Goal: Information Seeking & Learning: Learn about a topic

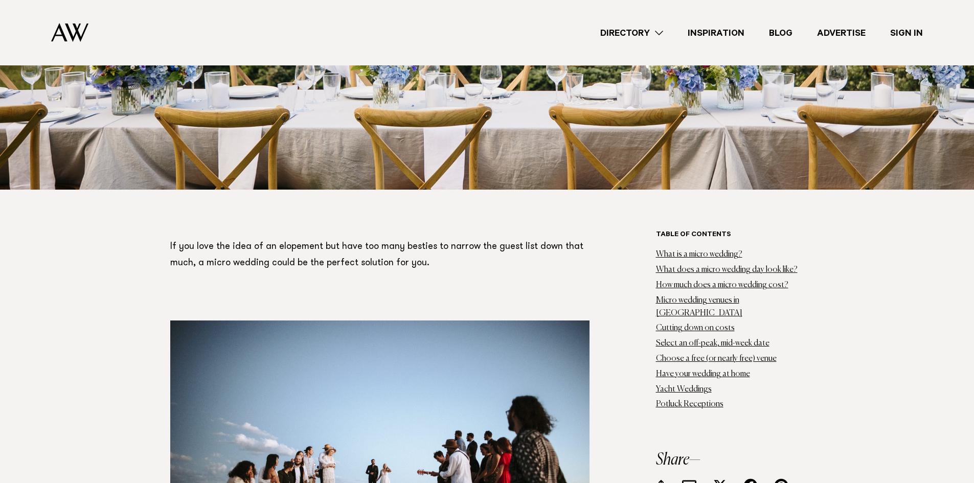
scroll to position [665, 0]
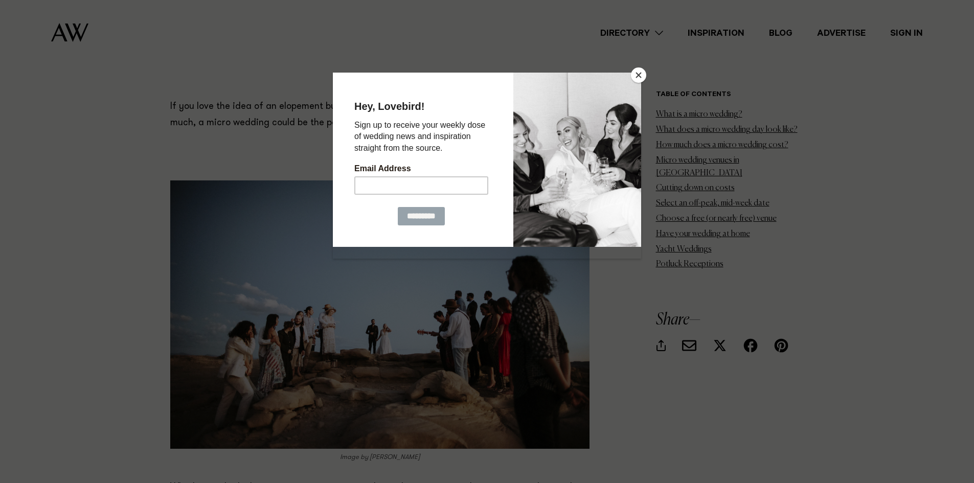
drag, startPoint x: 636, startPoint y: 78, endPoint x: 634, endPoint y: 86, distance: 8.9
click at [637, 78] on button "Close" at bounding box center [638, 74] width 15 height 15
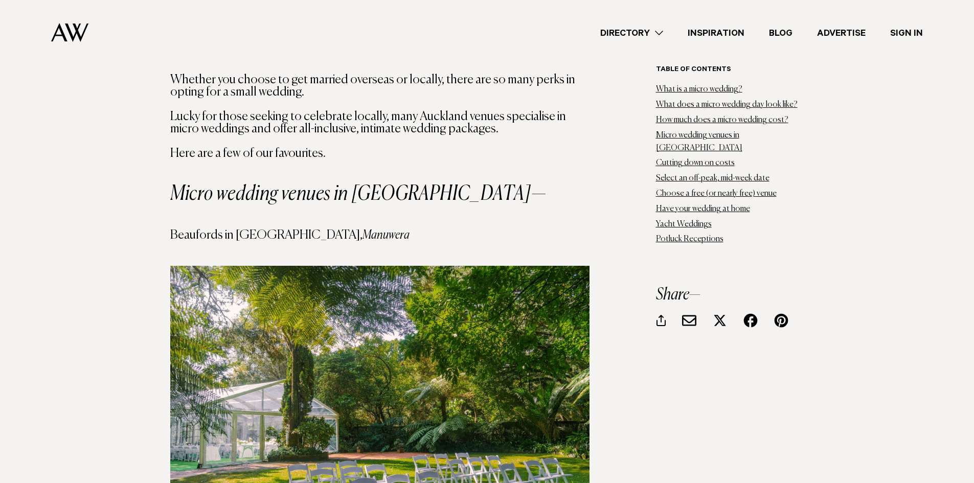
scroll to position [3476, 0]
drag, startPoint x: 164, startPoint y: 163, endPoint x: 365, endPoint y: 165, distance: 200.9
copy h4 "Beaufords in [GEOGRAPHIC_DATA], [GEOGRAPHIC_DATA]"
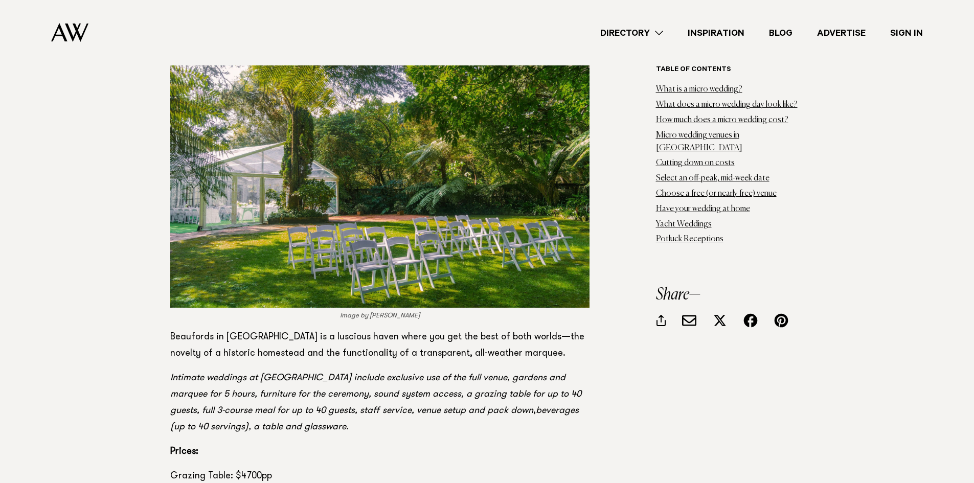
scroll to position [3783, 0]
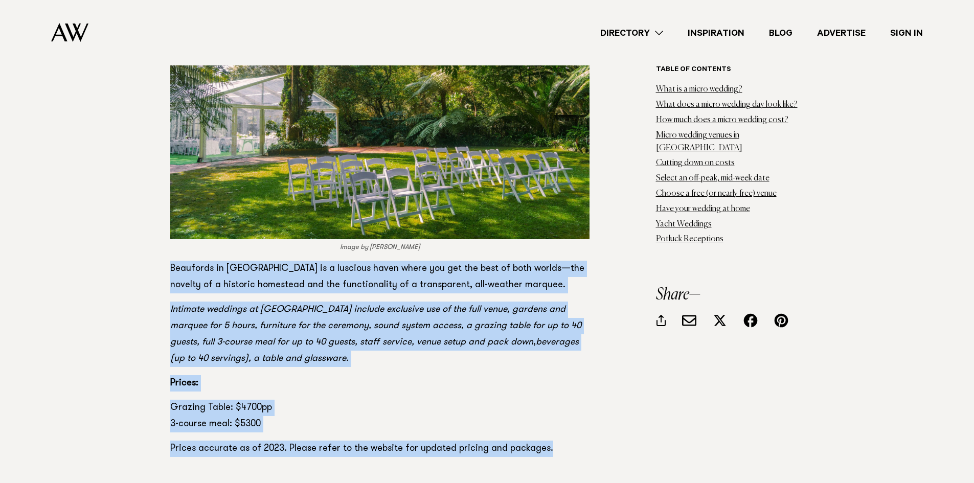
drag, startPoint x: 170, startPoint y: 203, endPoint x: 585, endPoint y: 365, distance: 445.0
drag, startPoint x: 356, startPoint y: 260, endPoint x: 301, endPoint y: 304, distance: 70.6
click at [287, 400] on p "Grazing Table: $4700pp 3-course meal: $5300" at bounding box center [379, 416] width 419 height 33
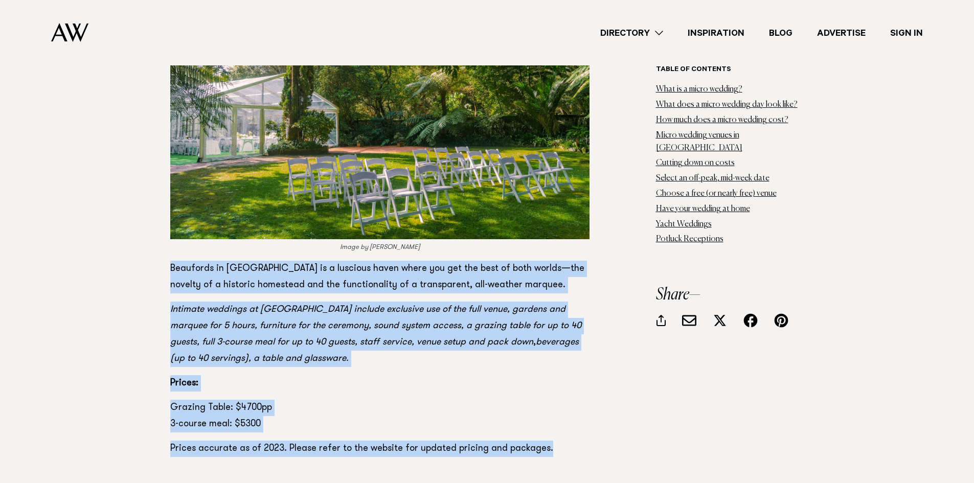
drag, startPoint x: 316, startPoint y: 365, endPoint x: 342, endPoint y: 361, distance: 26.3
click at [317, 400] on p "Grazing Table: $4700pp 3-course meal: $5300" at bounding box center [379, 416] width 419 height 33
drag, startPoint x: 410, startPoint y: 360, endPoint x: 487, endPoint y: 359, distance: 77.2
click at [411, 400] on p "Grazing Table: $4700pp 3-course meal: $5300" at bounding box center [379, 416] width 419 height 33
click at [537, 441] on p "Prices accurate as of 2023. Please refer to the website for updated pricing and…" at bounding box center [379, 449] width 419 height 16
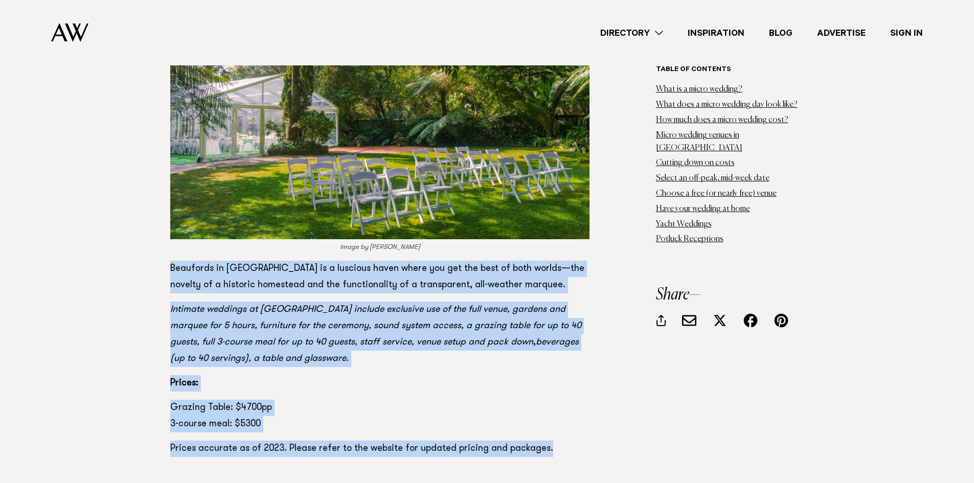
drag, startPoint x: 555, startPoint y: 387, endPoint x: 568, endPoint y: 376, distance: 17.1
click at [556, 441] on p "Prices accurate as of 2023. Please refer to the website for updated pricing and…" at bounding box center [379, 449] width 419 height 16
click at [551, 441] on p "Prices accurate as of 2023. Please refer to the website for updated pricing and…" at bounding box center [379, 449] width 419 height 16
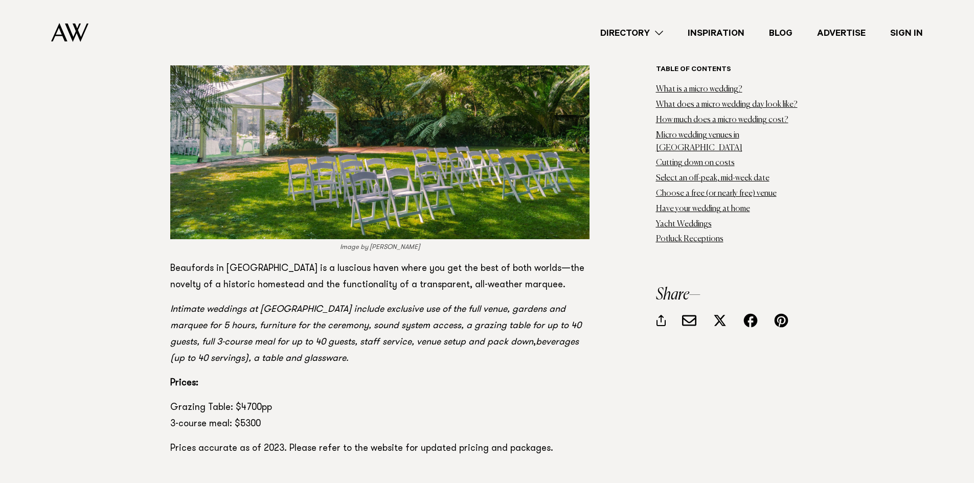
click at [545, 441] on p "Prices accurate as of 2023. Please refer to the website for updated pricing and…" at bounding box center [379, 449] width 419 height 16
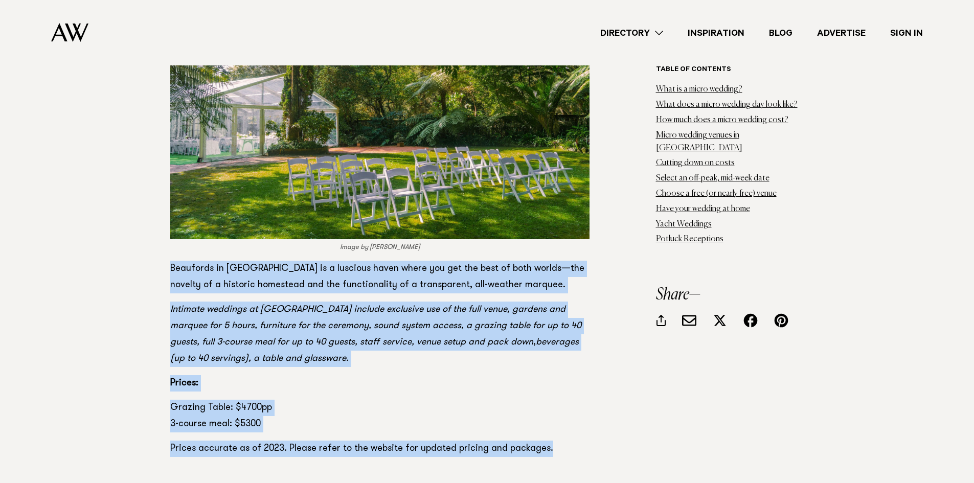
drag, startPoint x: 541, startPoint y: 387, endPoint x: 186, endPoint y: 215, distance: 395.1
copy section "Beaufords in [GEOGRAPHIC_DATA] is a luscious haven where you get the best of bo…"
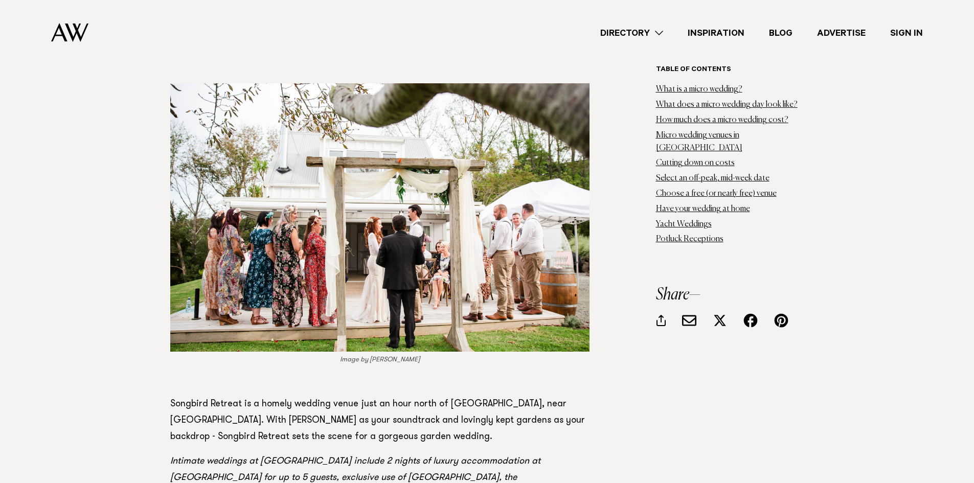
scroll to position [4039, 0]
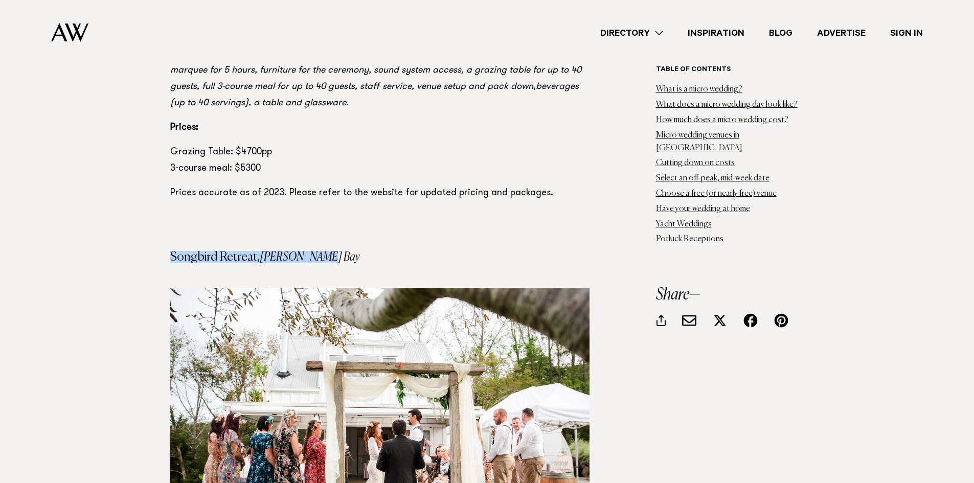
drag, startPoint x: 164, startPoint y: 186, endPoint x: 370, endPoint y: 193, distance: 205.6
copy h4 "Songbird Retreat, [PERSON_NAME] Bay"
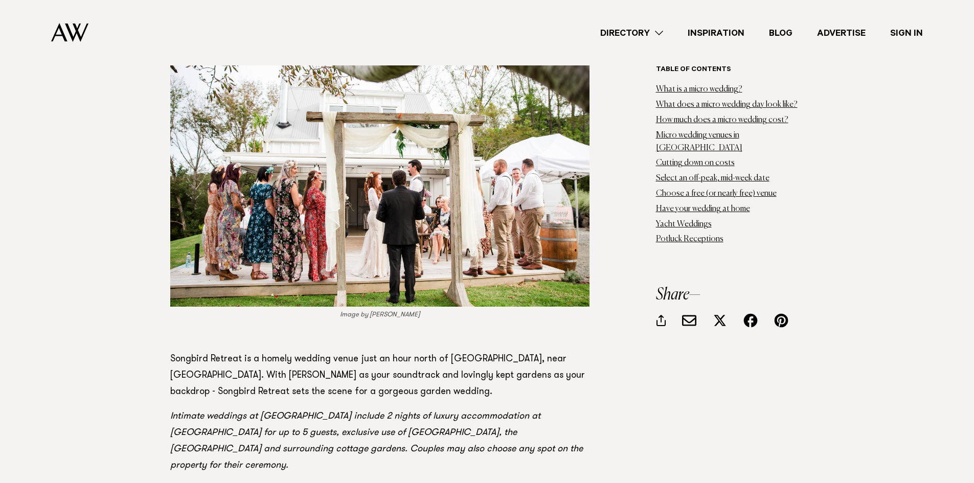
scroll to position [4346, 0]
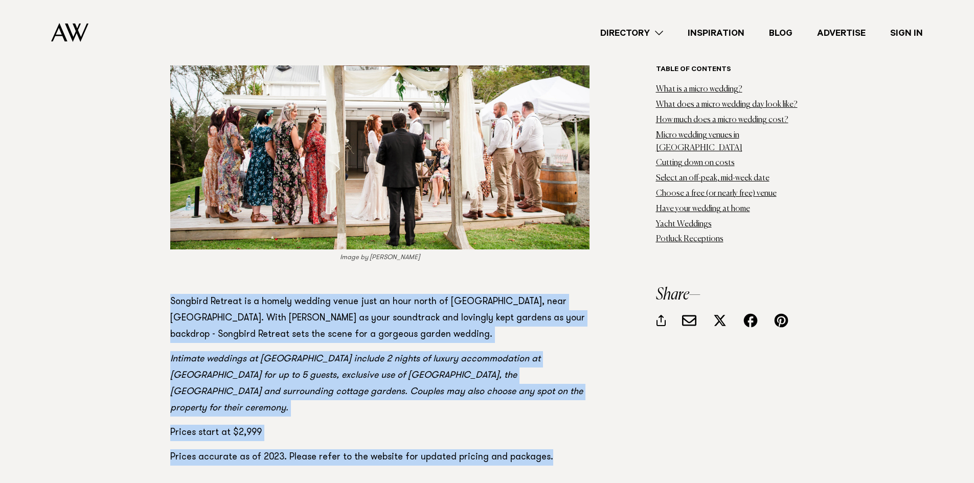
drag, startPoint x: 161, startPoint y: 234, endPoint x: 429, endPoint y: 312, distance: 279.4
copy section "Songbird Retreat is a homely wedding venue just an hour north of [GEOGRAPHIC_DA…"
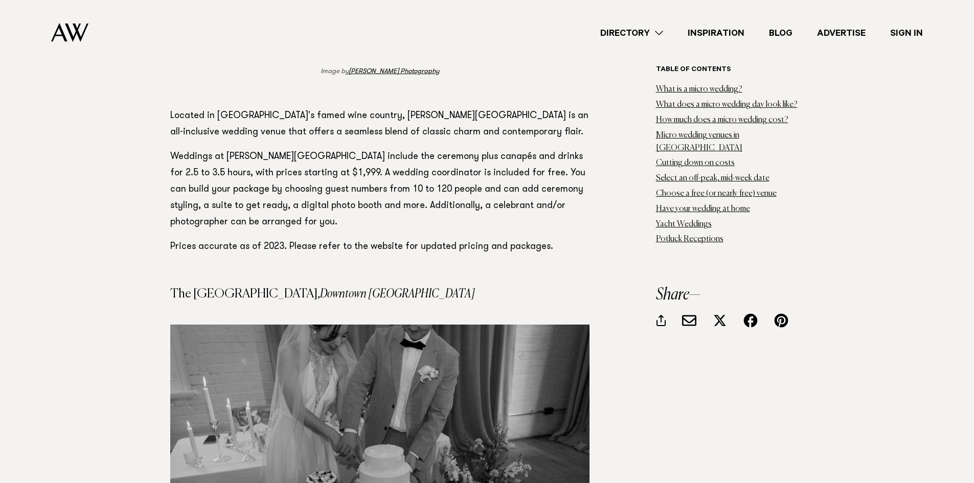
scroll to position [10634, 0]
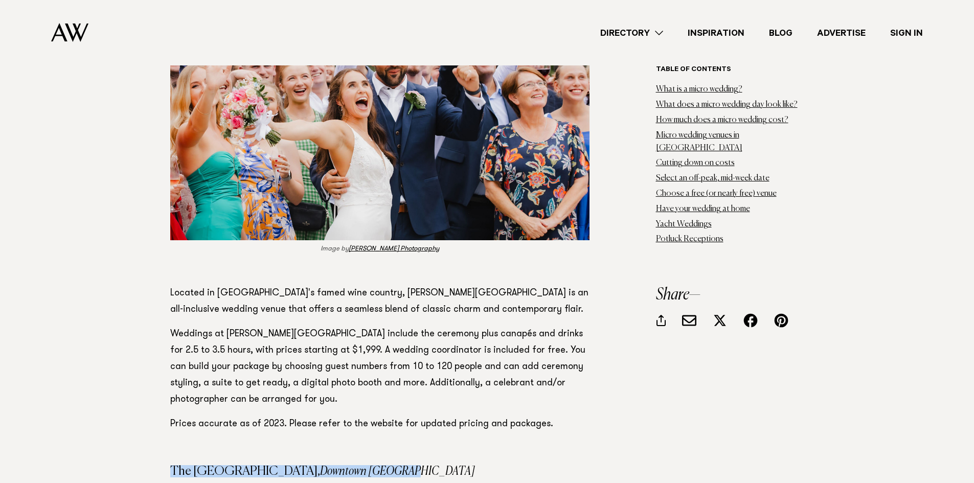
drag, startPoint x: 161, startPoint y: 325, endPoint x: 350, endPoint y: 327, distance: 188.7
copy h4 "The [GEOGRAPHIC_DATA], [GEOGRAPHIC_DATA]"
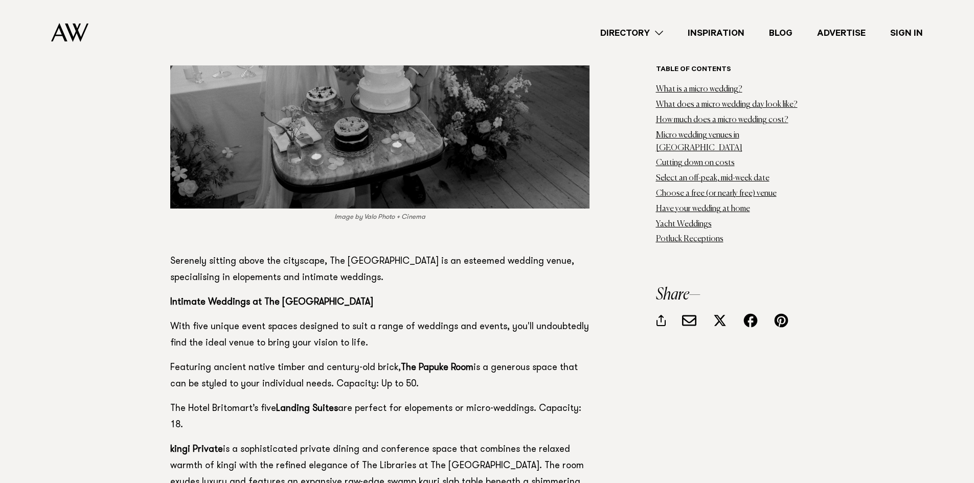
scroll to position [11196, 0]
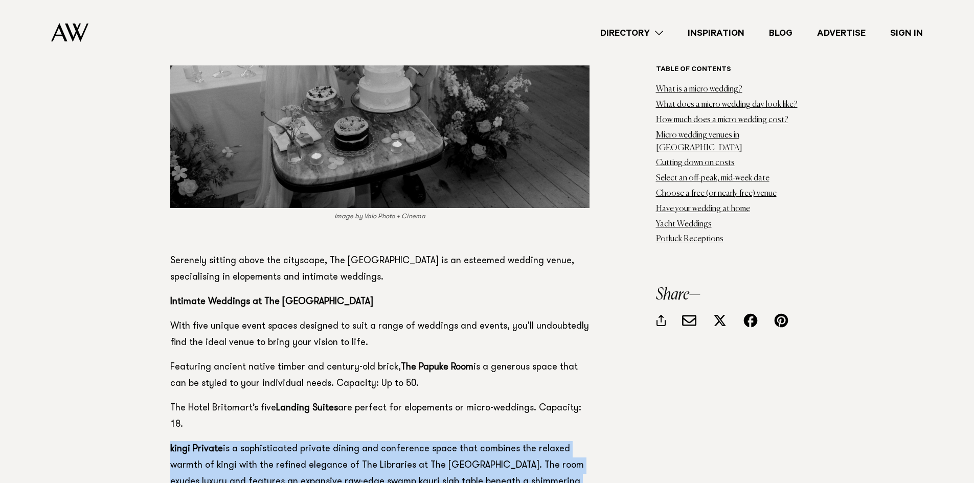
drag, startPoint x: 159, startPoint y: 287, endPoint x: 566, endPoint y: 340, distance: 411.0
copy p "kingi Private is a sophisticated private dining and conference space that combi…"
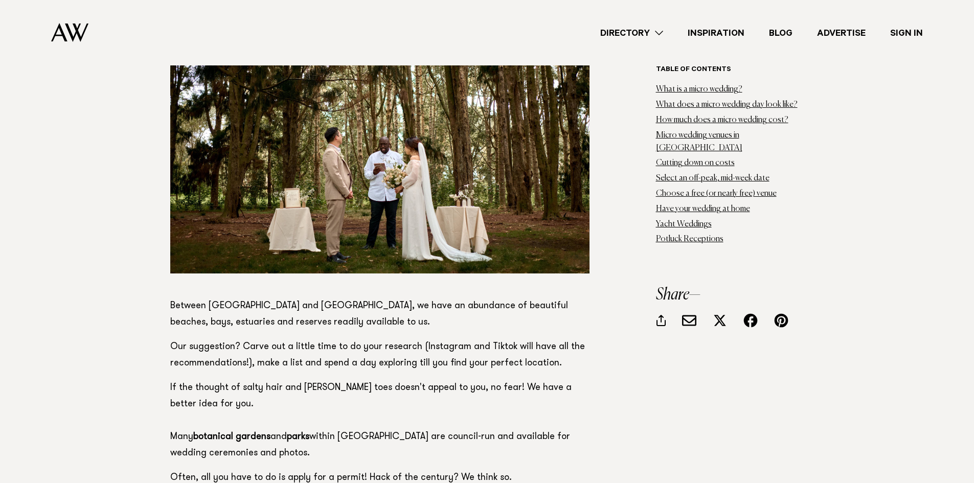
scroll to position [14775, 0]
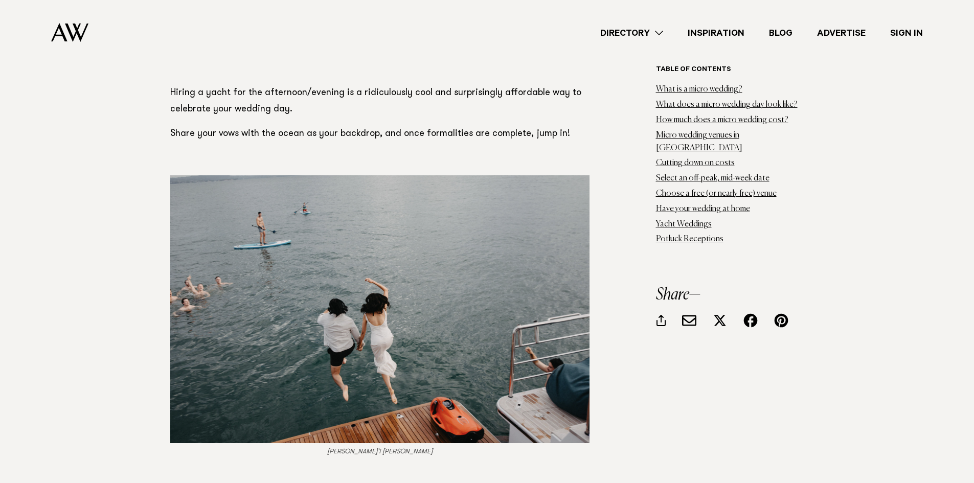
scroll to position [15947, 0]
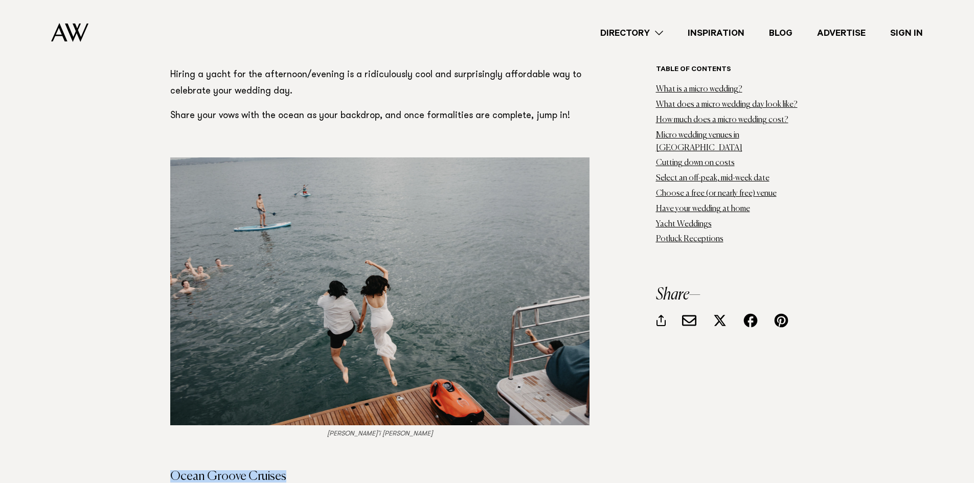
drag, startPoint x: 168, startPoint y: 224, endPoint x: 303, endPoint y: 224, distance: 135.0
copy h4 "Ocean Groove Cruises"
drag, startPoint x: 166, startPoint y: 260, endPoint x: 569, endPoint y: 352, distance: 412.7
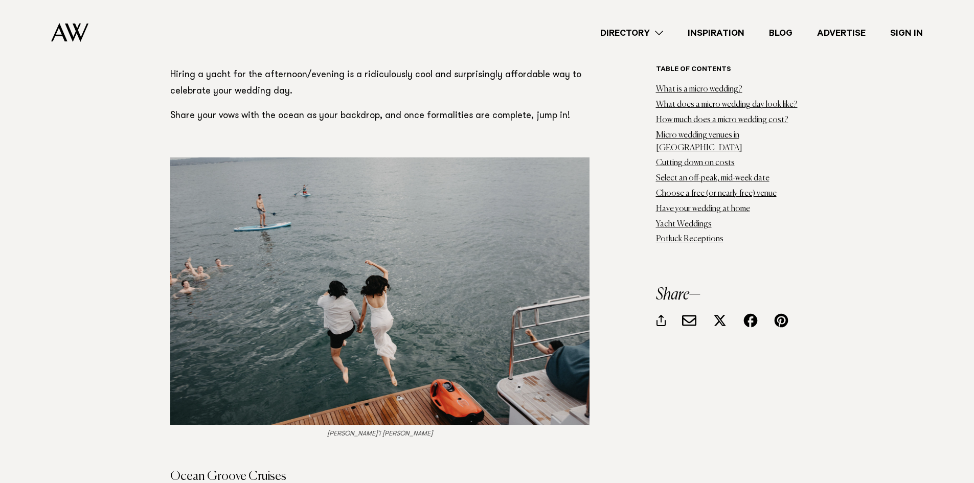
copy section "Celebrate your day by cruising the [GEOGRAPHIC_DATA] and [GEOGRAPHIC_DATA] in O…"
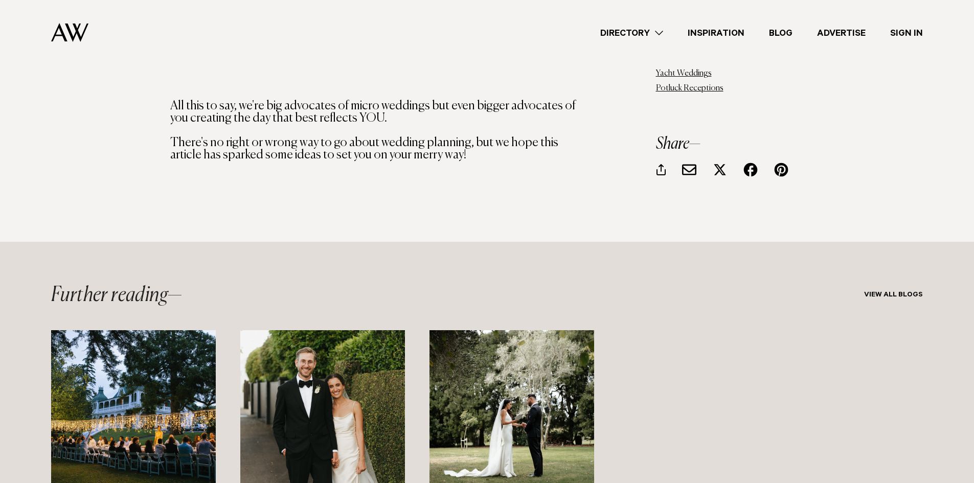
scroll to position [17532, 0]
